Goal: Find specific page/section: Find specific page/section

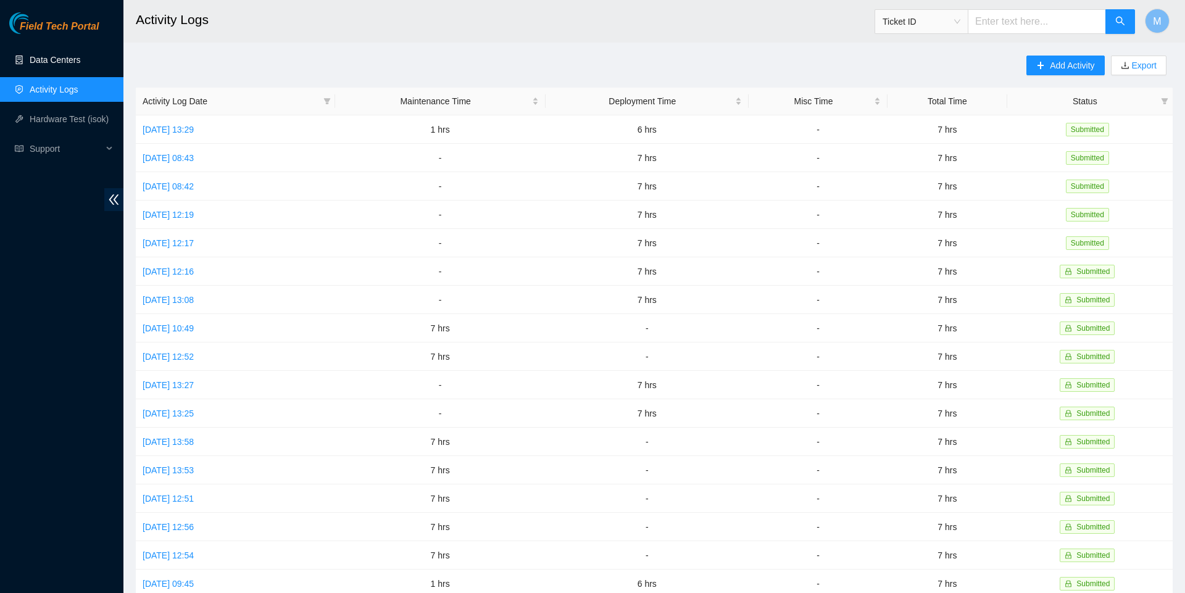
click at [57, 56] on link "Data Centers" at bounding box center [55, 60] width 51 height 10
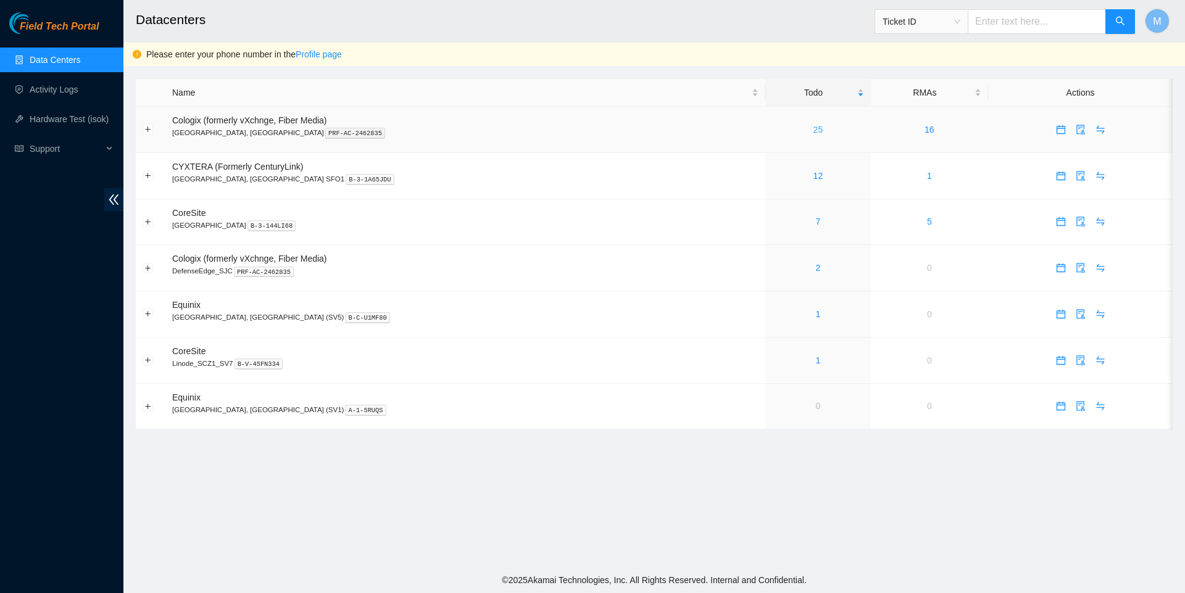
click at [814, 133] on link "25" at bounding box center [819, 130] width 10 height 10
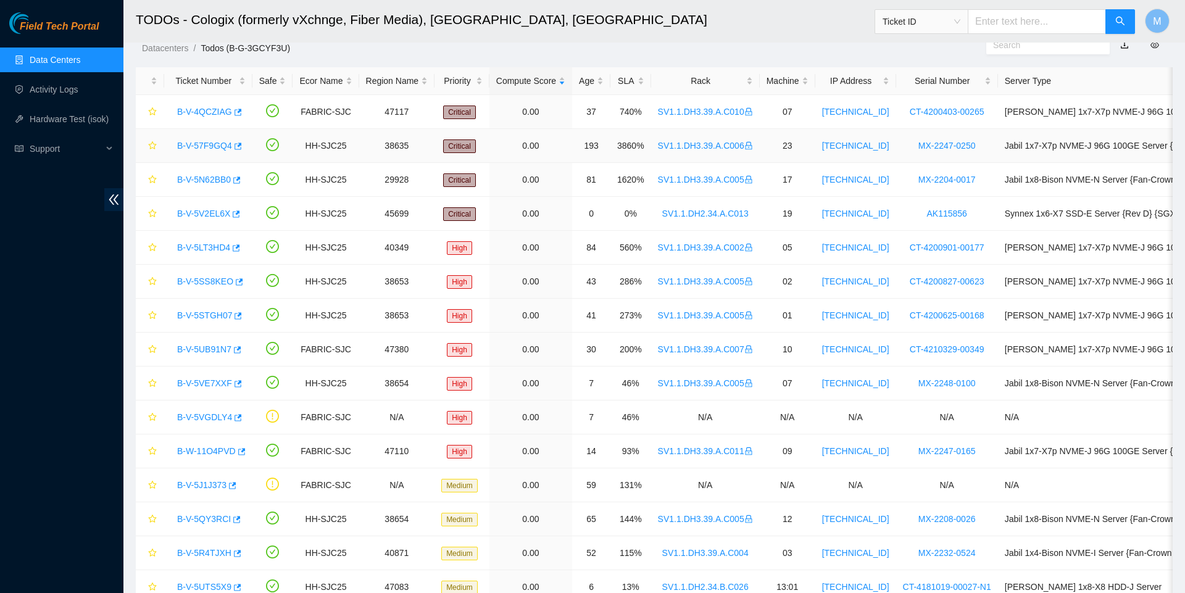
scroll to position [38, 0]
click at [196, 211] on link "B-V-5V2EL6X" at bounding box center [203, 214] width 53 height 10
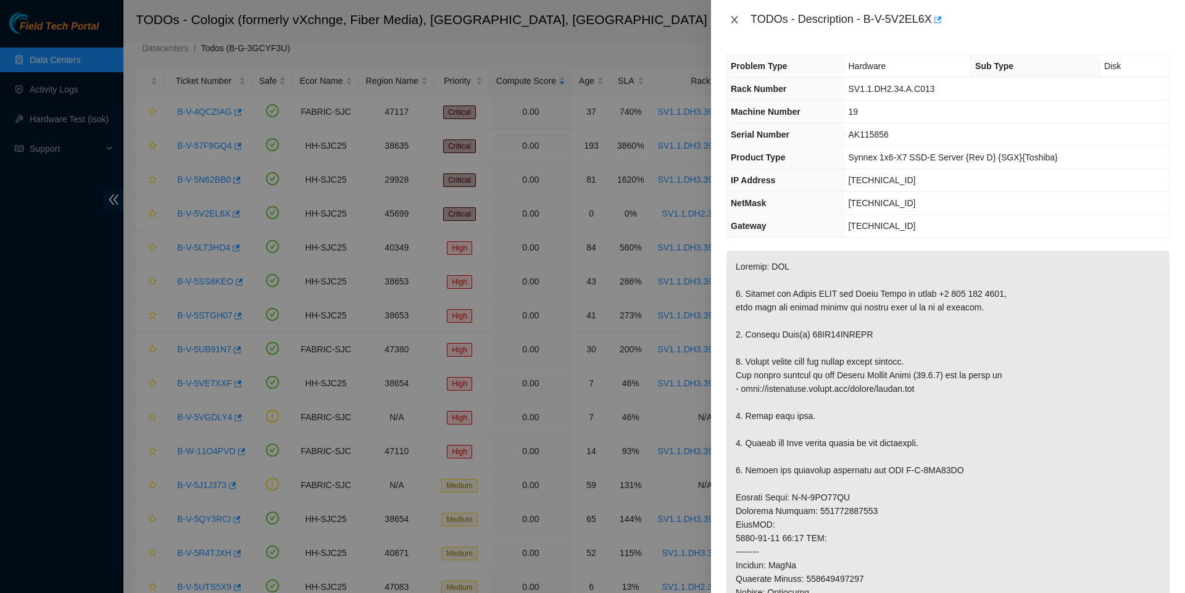
click at [734, 18] on icon "close" at bounding box center [735, 20] width 10 height 10
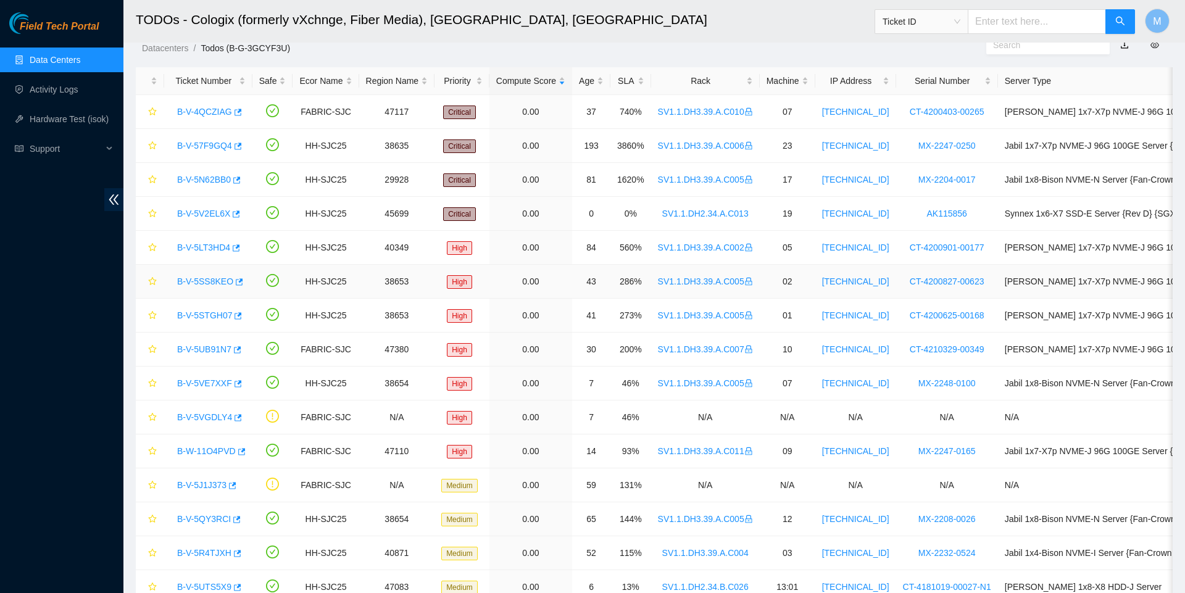
scroll to position [42, 0]
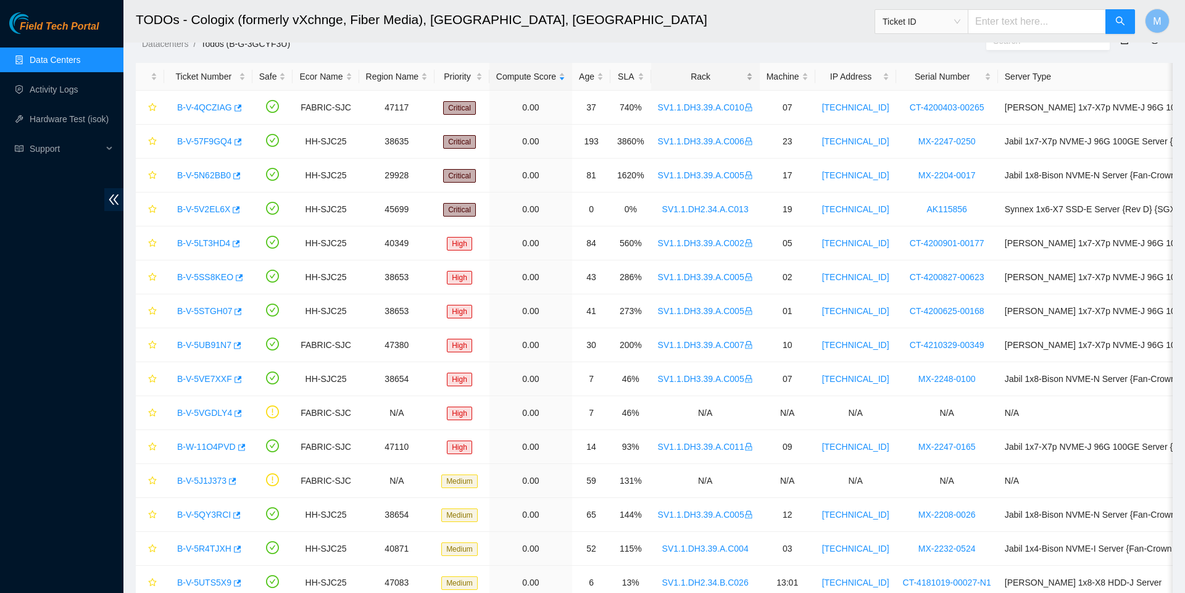
click at [722, 73] on div "Rack" at bounding box center [705, 77] width 95 height 14
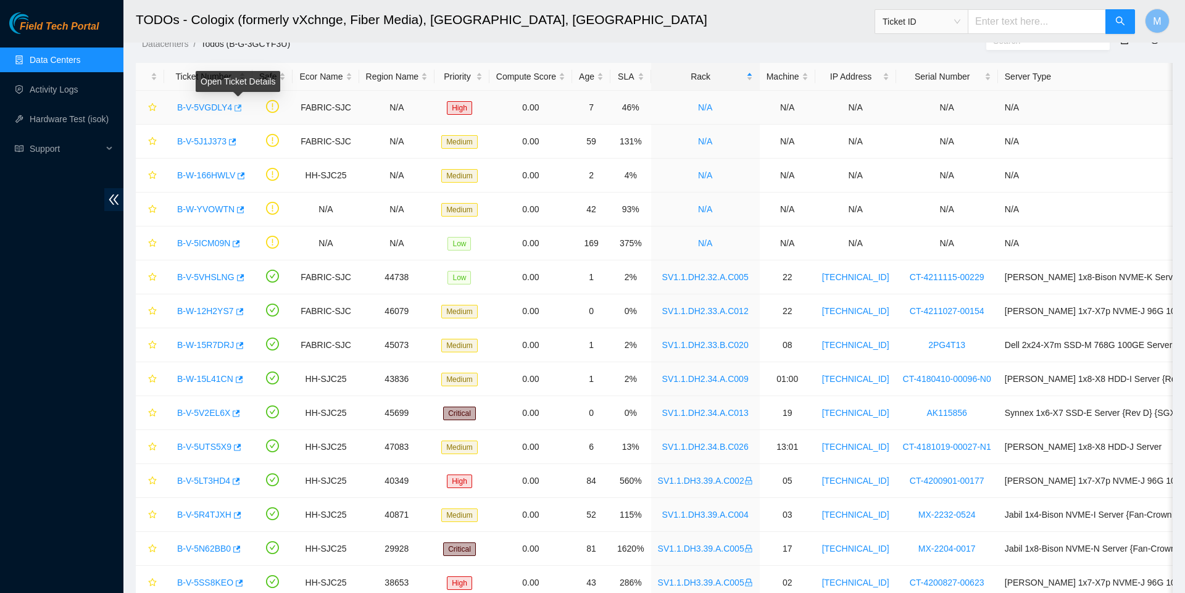
click at [241, 111] on icon "button" at bounding box center [237, 108] width 9 height 9
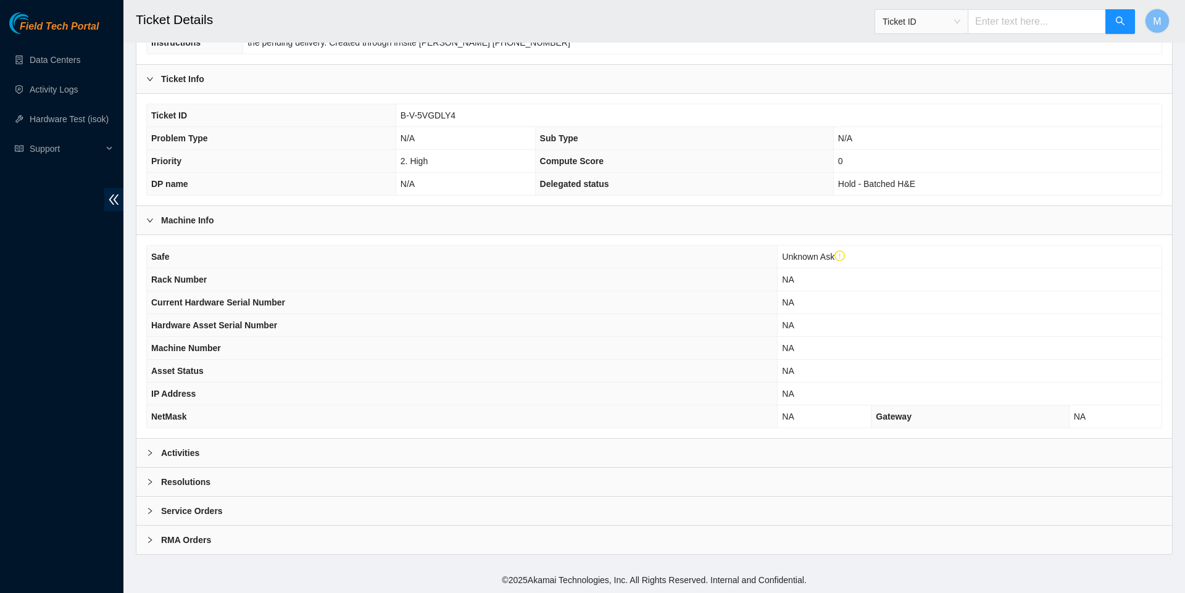
scroll to position [259, 0]
click at [149, 454] on span "right" at bounding box center [149, 452] width 7 height 7
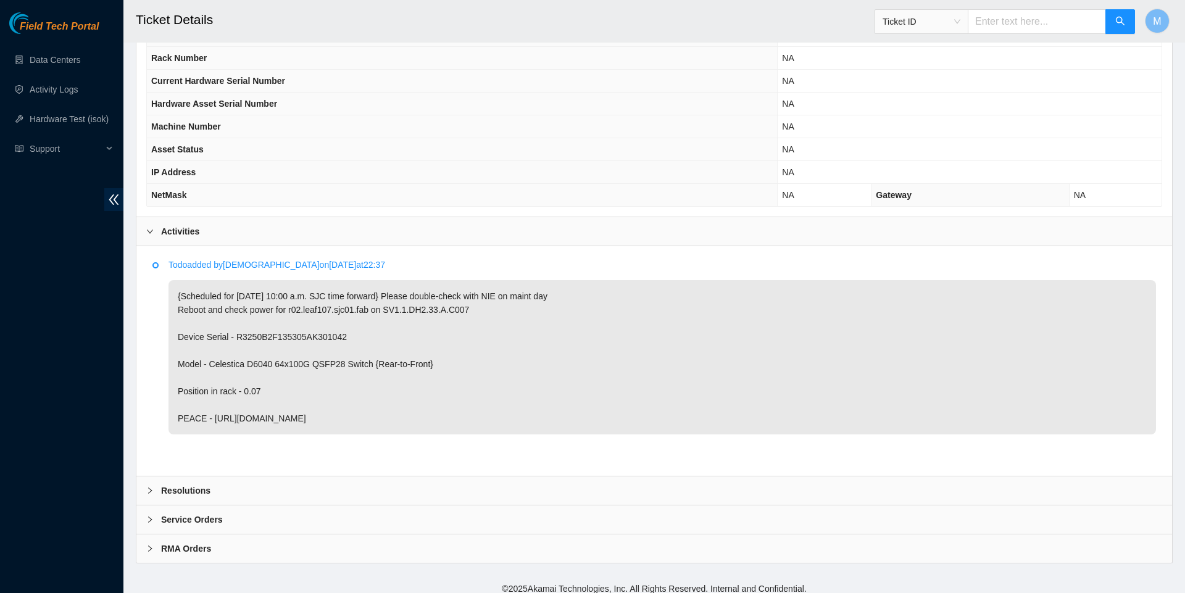
scroll to position [448, 0]
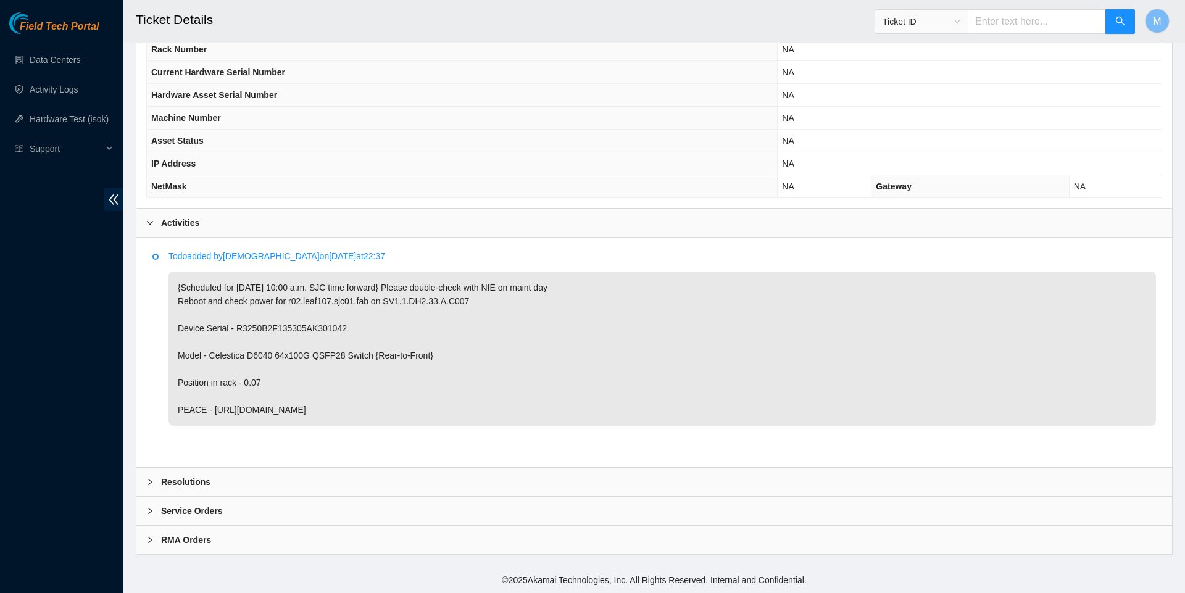
drag, startPoint x: 451, startPoint y: 456, endPoint x: 215, endPoint y: 456, distance: 235.8
click at [215, 426] on p "{Scheduled for Monday 10:00 a.m. SJC time forward} Please double-check with NIE…" at bounding box center [663, 349] width 988 height 154
copy p "https://peace.akamai.com/peace-web/#/checklist/96706"
